Goal: Task Accomplishment & Management: Use online tool/utility

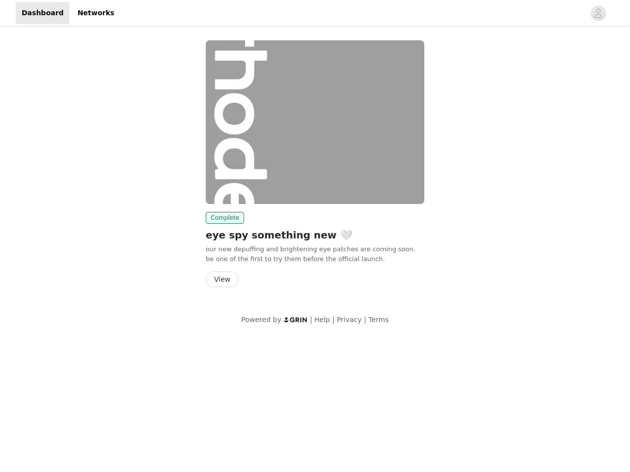
click at [315, 168] on img at bounding box center [315, 122] width 218 height 164
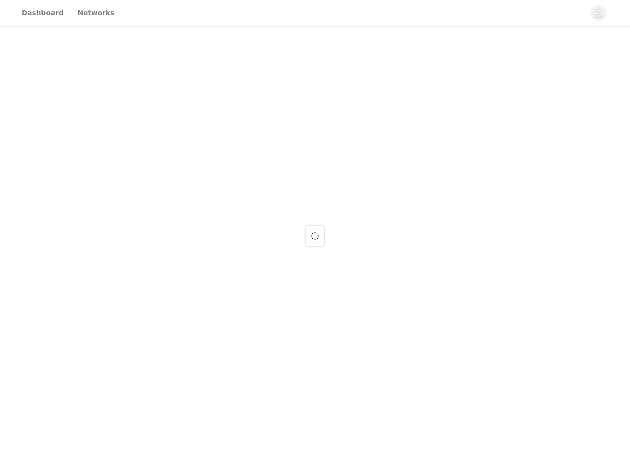
click at [598, 13] on div at bounding box center [315, 236] width 630 height 472
click at [315, 122] on div at bounding box center [315, 236] width 630 height 472
click at [223, 218] on div at bounding box center [315, 236] width 630 height 472
click at [221, 279] on div at bounding box center [315, 236] width 630 height 472
